Goal: Find contact information: Obtain details needed to contact an individual or organization

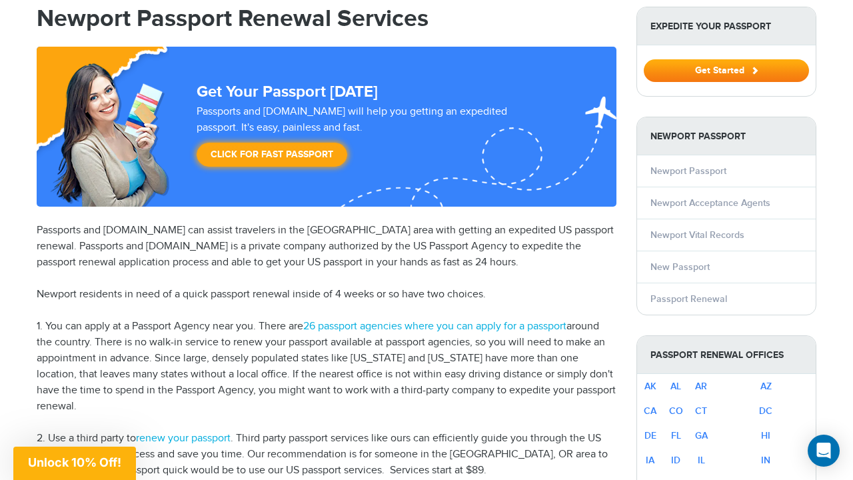
scroll to position [131, 0]
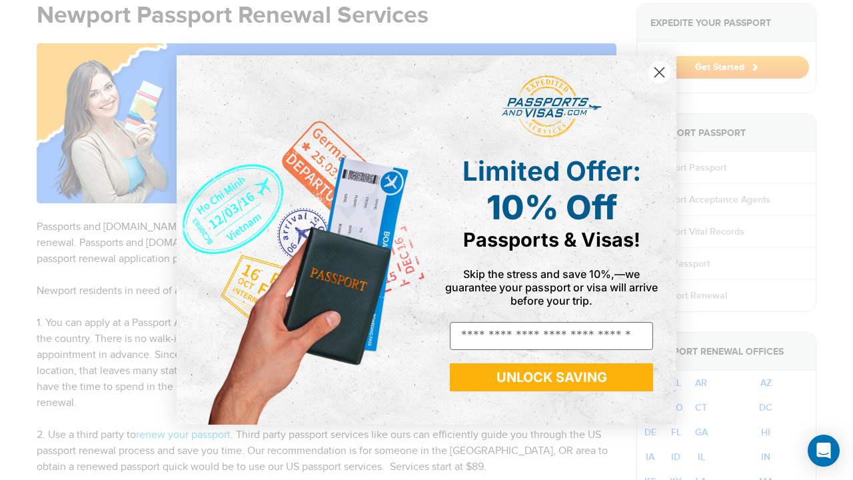
click at [457, 275] on div "Skip the stress and save 10%,—we guarantee your passport or visa will arrive be…" at bounding box center [551, 288] width 222 height 41
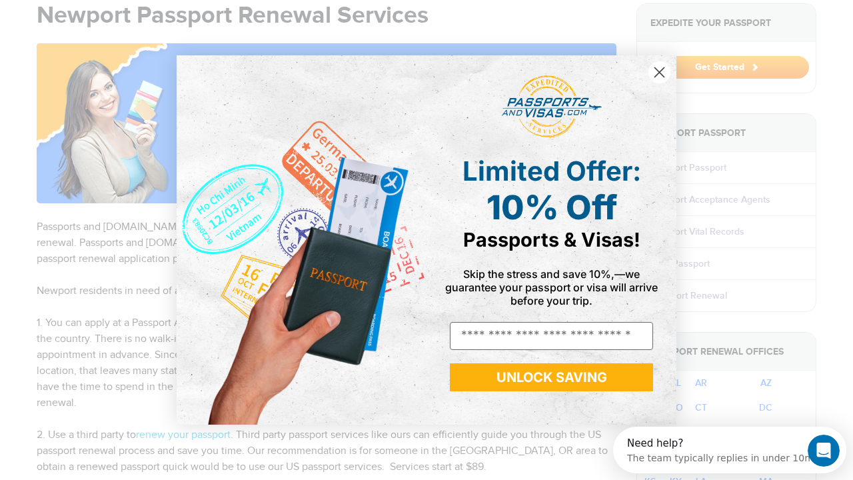
scroll to position [0, 0]
click at [658, 73] on circle "Close dialog" at bounding box center [659, 72] width 22 height 22
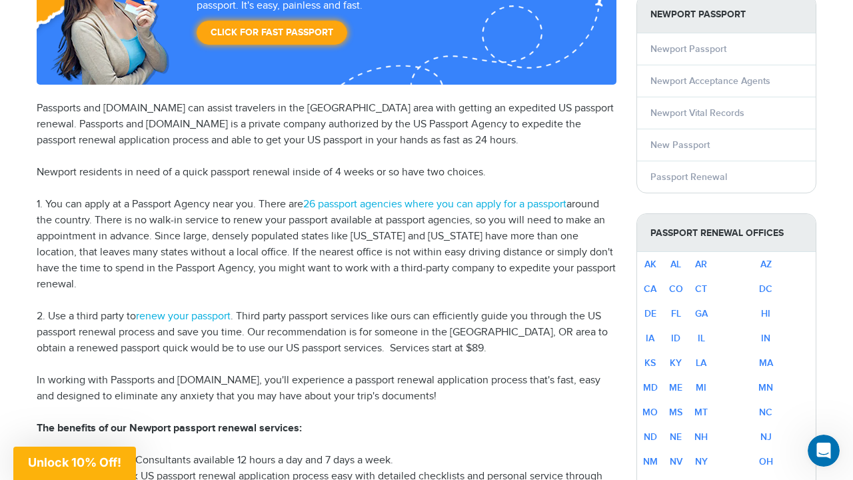
scroll to position [249, 0]
click at [684, 82] on link "Newport Acceptance Agents" at bounding box center [710, 80] width 120 height 11
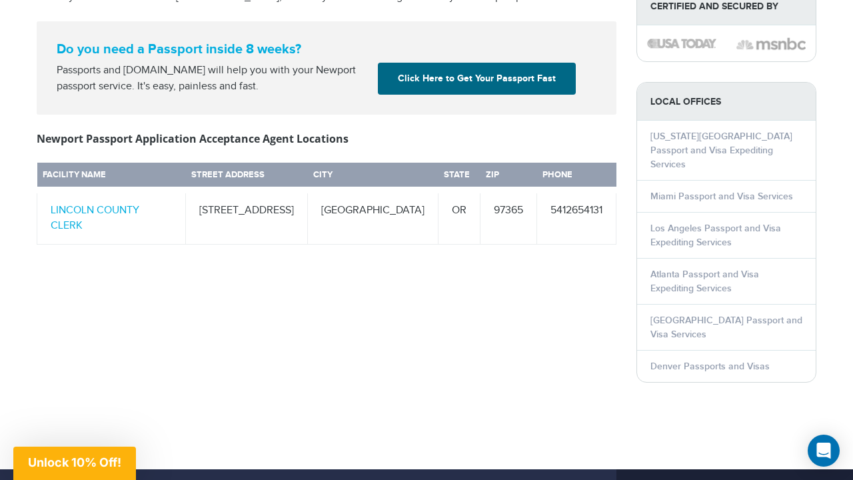
scroll to position [609, 0]
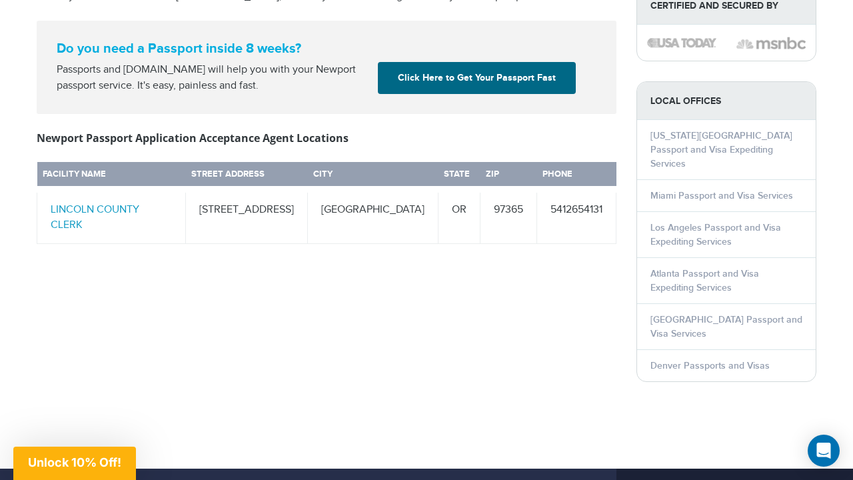
click at [139, 203] on link "LINCOLN COUNTY CLERK" at bounding box center [95, 217] width 89 height 28
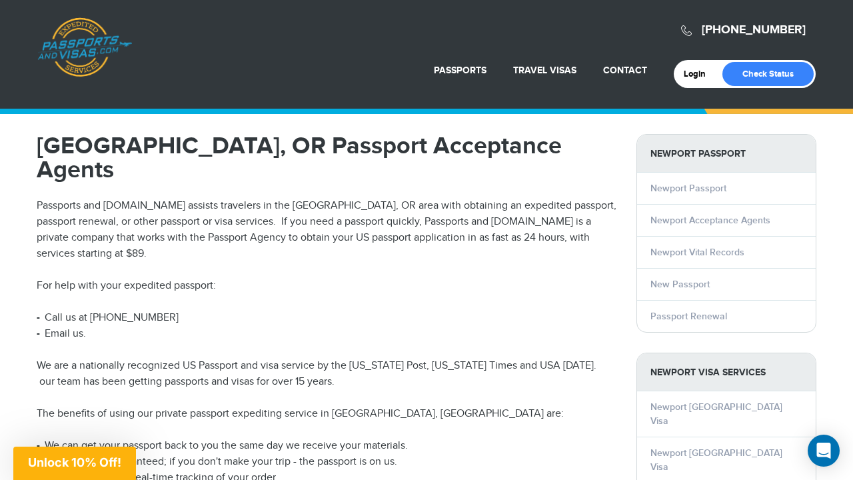
scroll to position [0, 0]
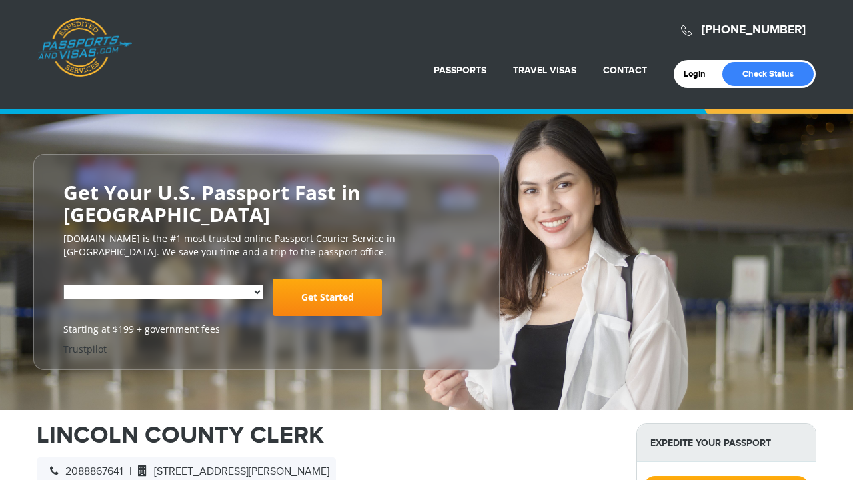
select select "**********"
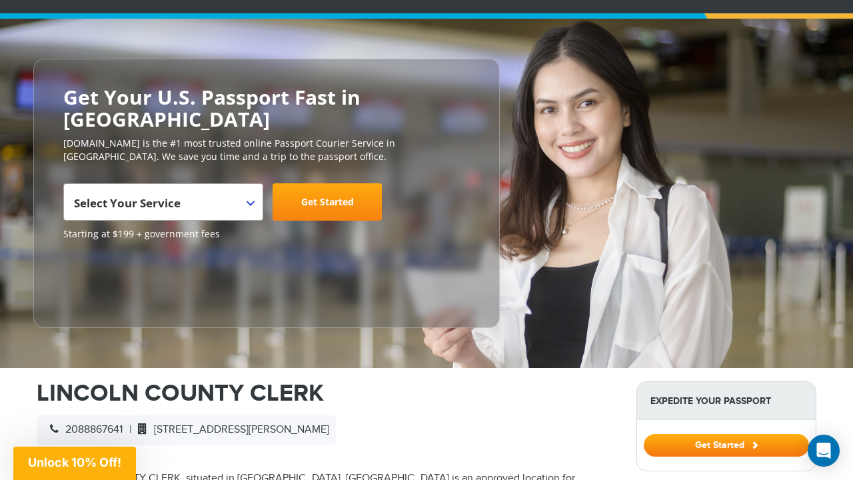
scroll to position [97, 0]
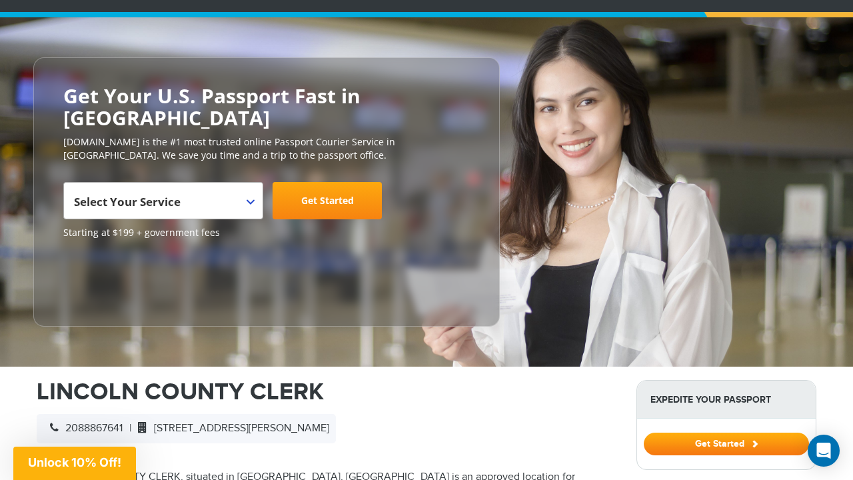
click at [254, 199] on b at bounding box center [251, 201] width 8 height 5
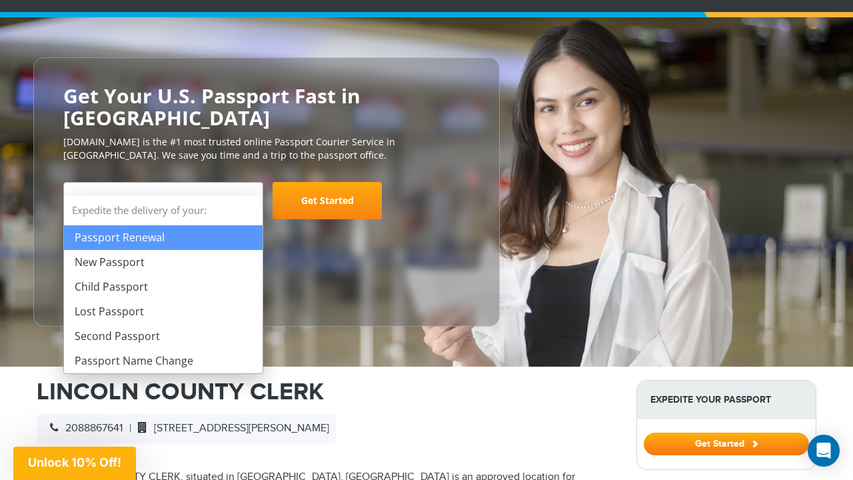
select select "**********"
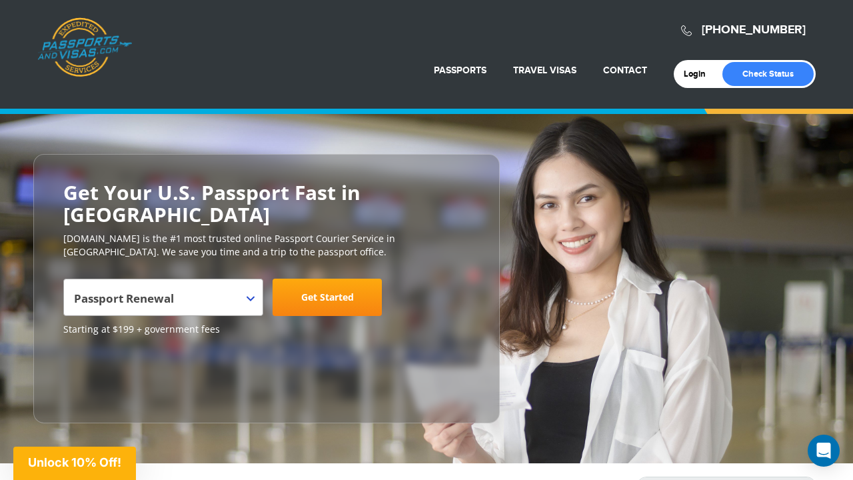
scroll to position [0, 0]
